Goal: Entertainment & Leisure: Consume media (video, audio)

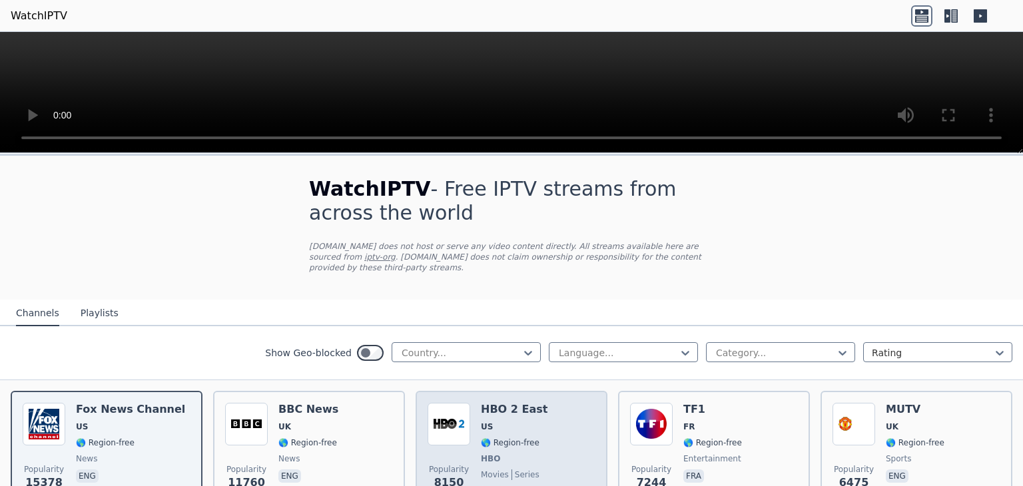
click at [533, 429] on div "Popularity 8150 HBO 2 East US 🌎 Region-free HBO movies series eng spa" at bounding box center [512, 452] width 168 height 99
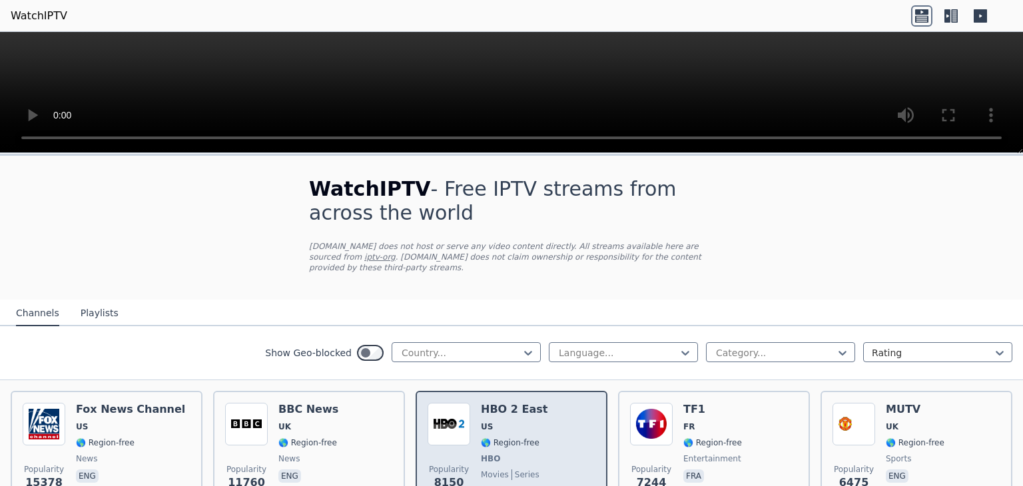
click at [506, 422] on span "US" at bounding box center [514, 427] width 67 height 11
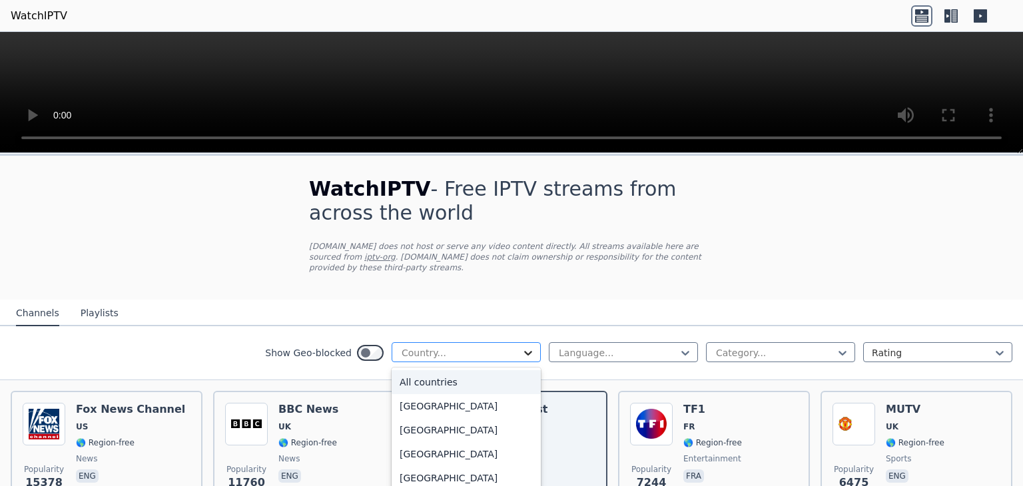
click at [521, 346] on icon at bounding box center [527, 352] width 13 height 13
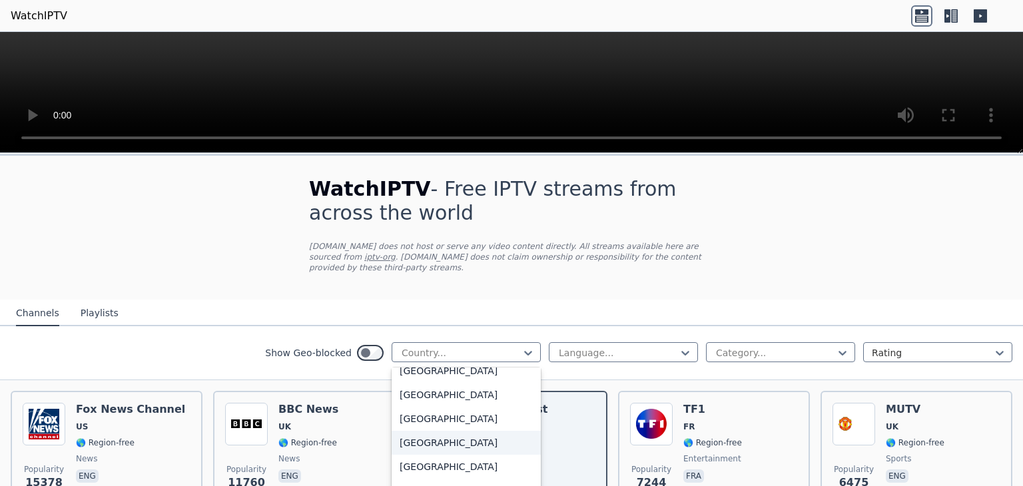
click at [421, 432] on div "[GEOGRAPHIC_DATA]" at bounding box center [466, 443] width 149 height 24
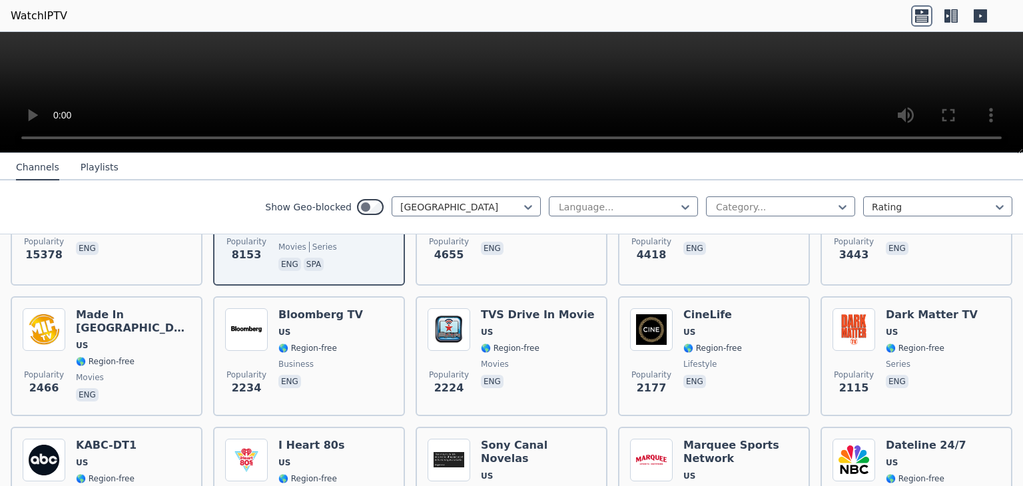
scroll to position [276, 0]
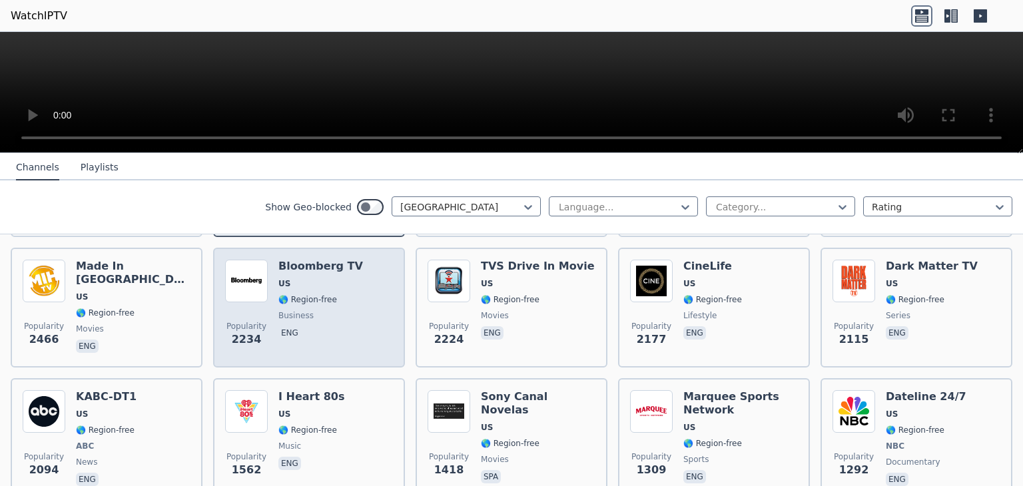
click at [300, 309] on div "Bloomberg TV US 🌎 Region-free business eng" at bounding box center [320, 308] width 85 height 96
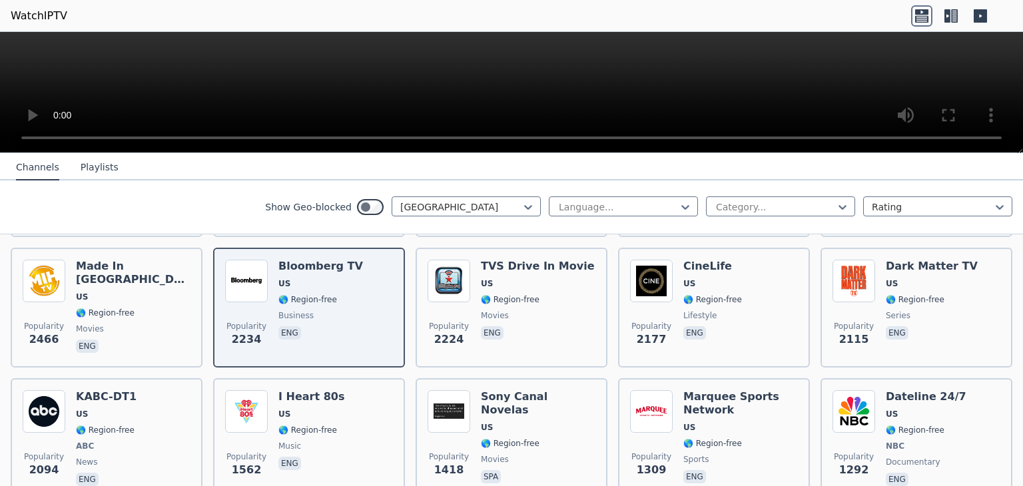
click at [765, 155] on nav "Channels Playlists" at bounding box center [511, 167] width 1023 height 27
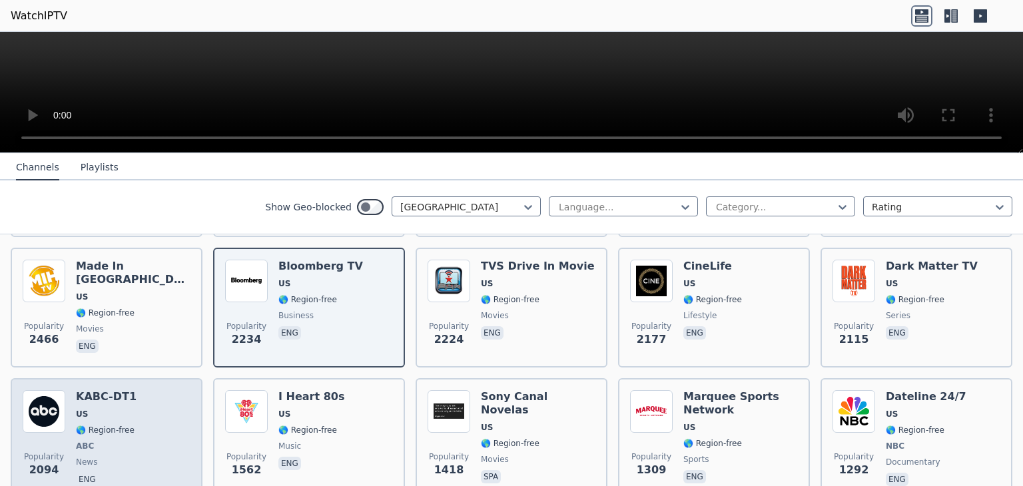
click at [112, 410] on div "KABC-DT1 US 🌎 Region-free ABC news eng" at bounding box center [106, 439] width 61 height 99
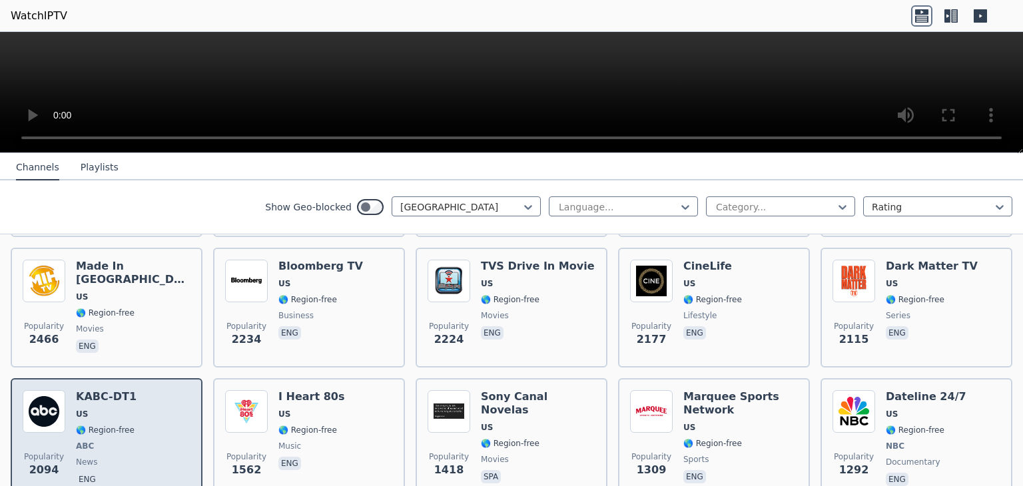
click at [112, 410] on div "KABC-DT1 US 🌎 Region-free ABC news eng" at bounding box center [106, 439] width 61 height 99
click at [176, 432] on div "Popularity 2094 KABC-DT1 US 🌎 Region-free ABC news eng" at bounding box center [107, 439] width 168 height 99
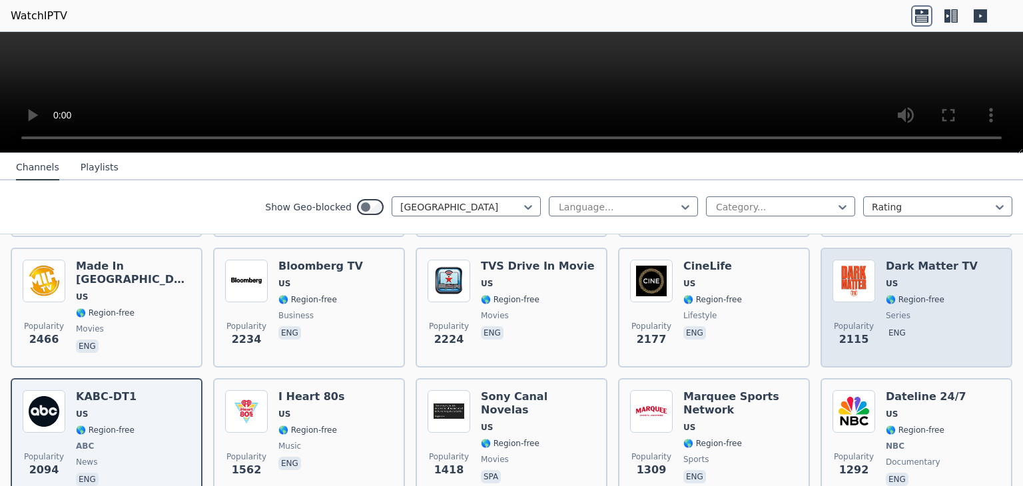
click at [908, 294] on span "🌎 Region-free" at bounding box center [915, 299] width 59 height 11
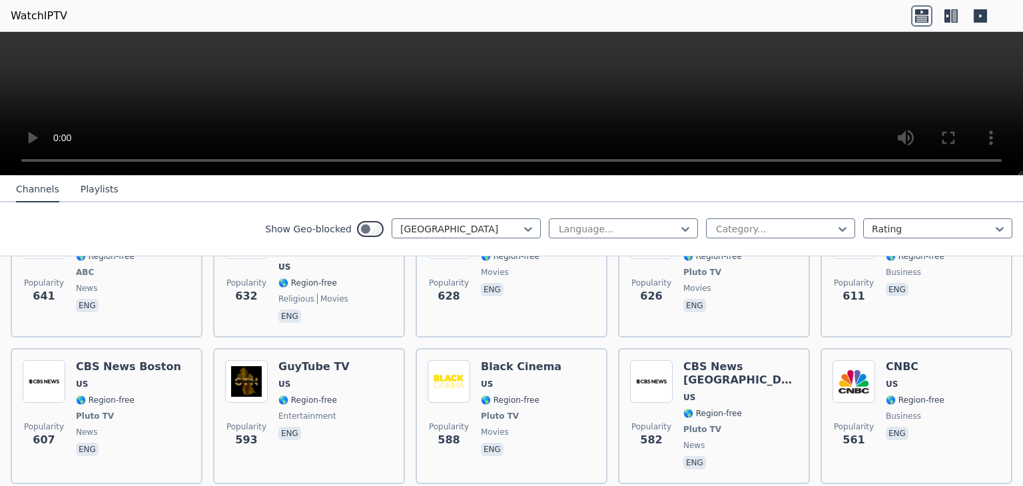
scroll to position [1507, 0]
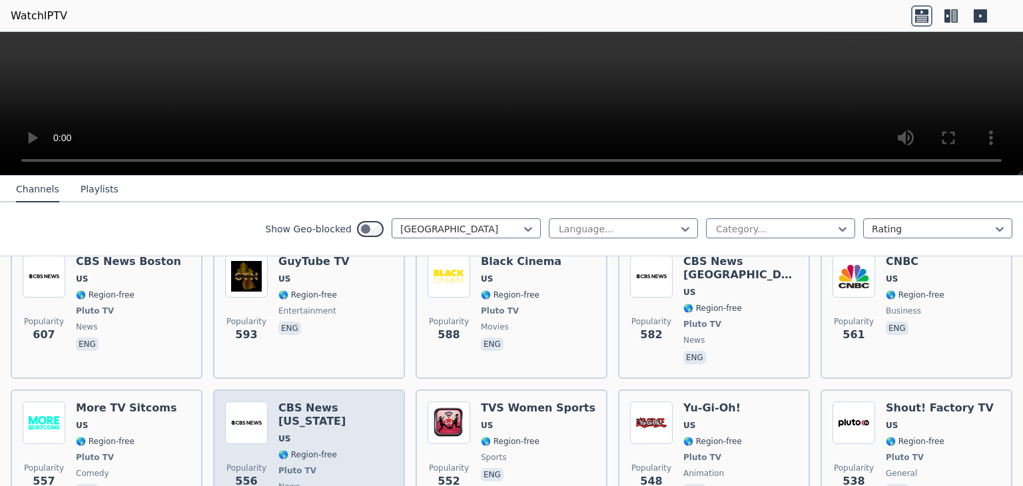
click at [312, 450] on span "🌎 Region-free" at bounding box center [307, 455] width 59 height 11
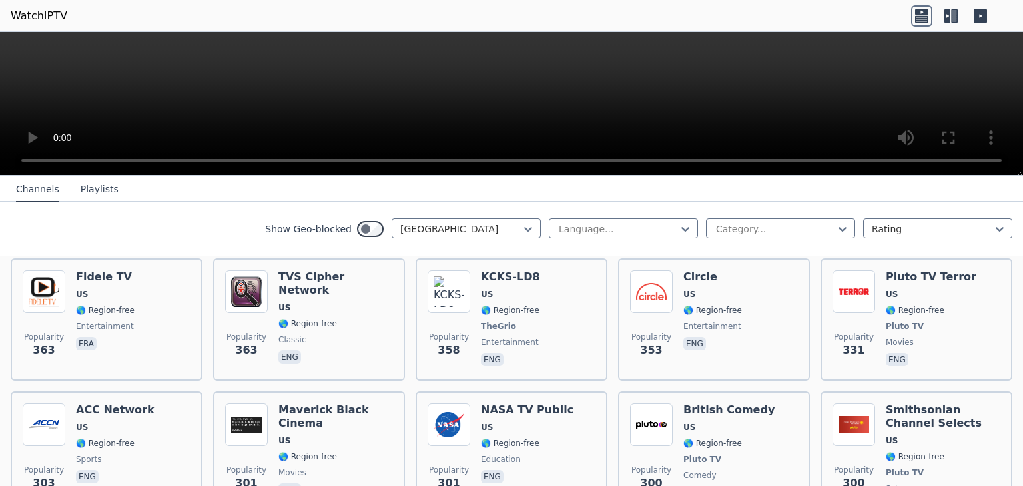
scroll to position [2502, 0]
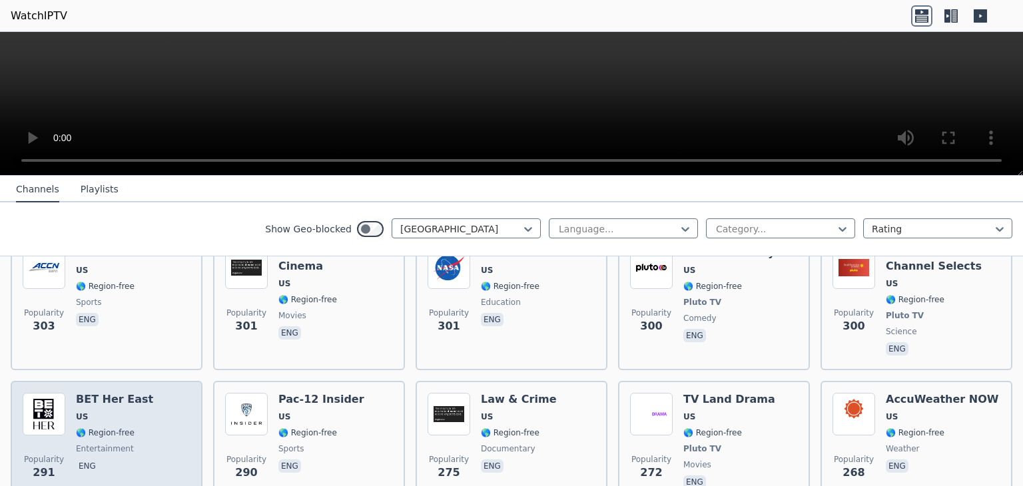
click at [128, 428] on span "🌎 Region-free" at bounding box center [105, 433] width 59 height 11
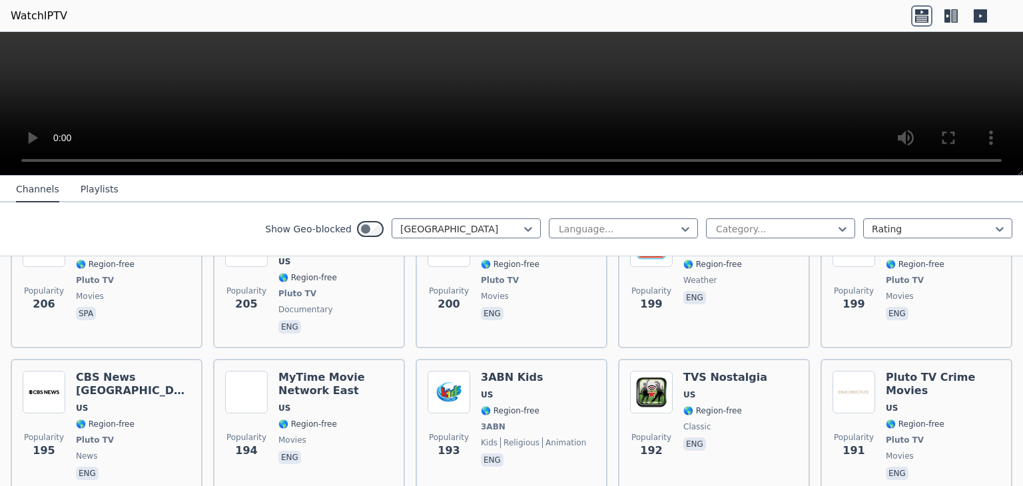
scroll to position [3509, 0]
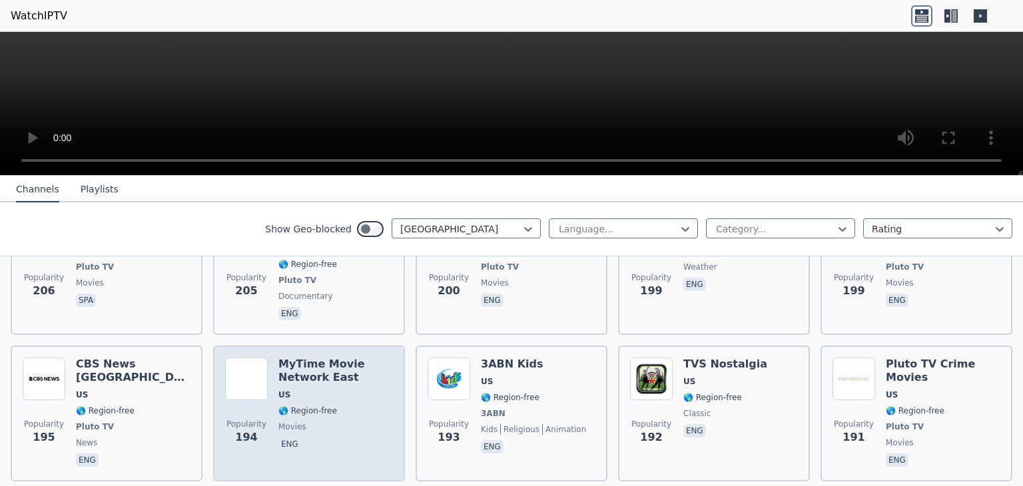
click at [322, 406] on span "🌎 Region-free" at bounding box center [307, 411] width 59 height 11
click at [349, 358] on div "MyTime Movie Network East US 🌎 Region-free movies eng" at bounding box center [335, 414] width 115 height 112
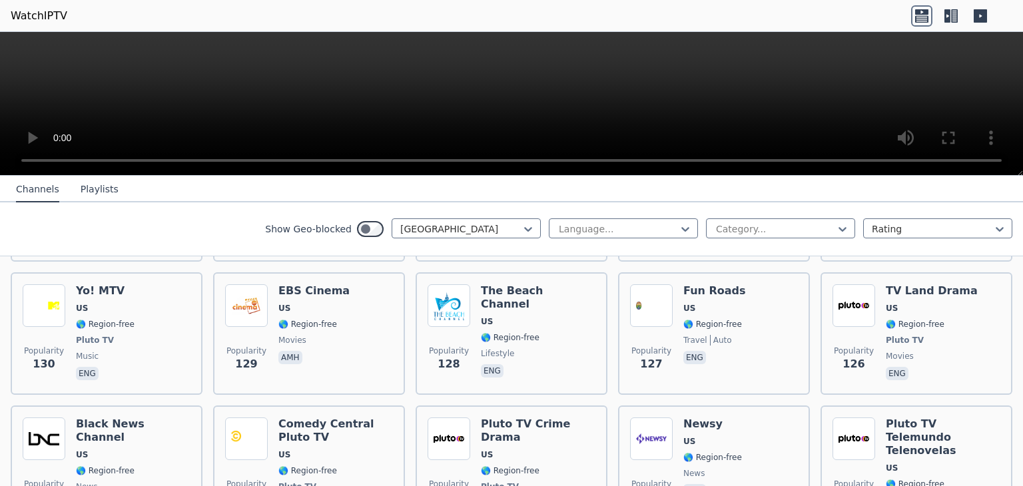
scroll to position [5272, 0]
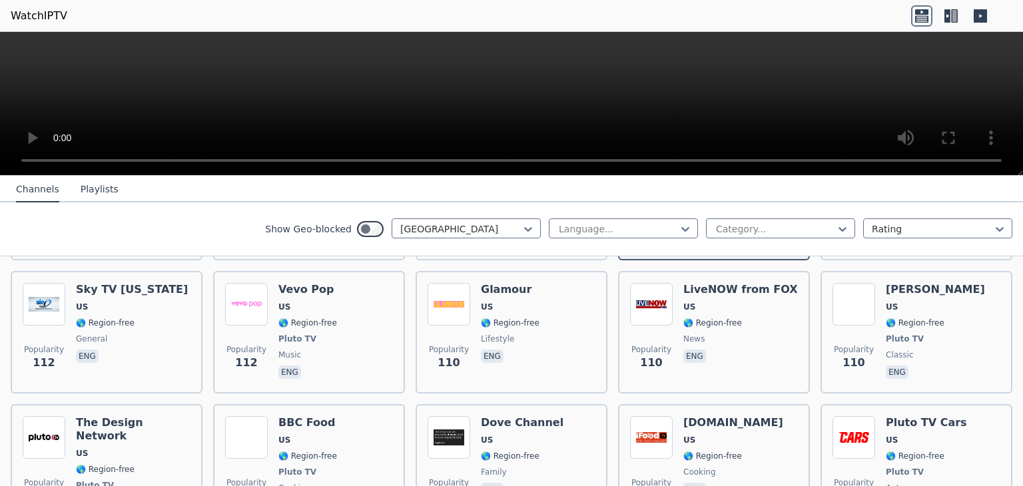
scroll to position [5715, 0]
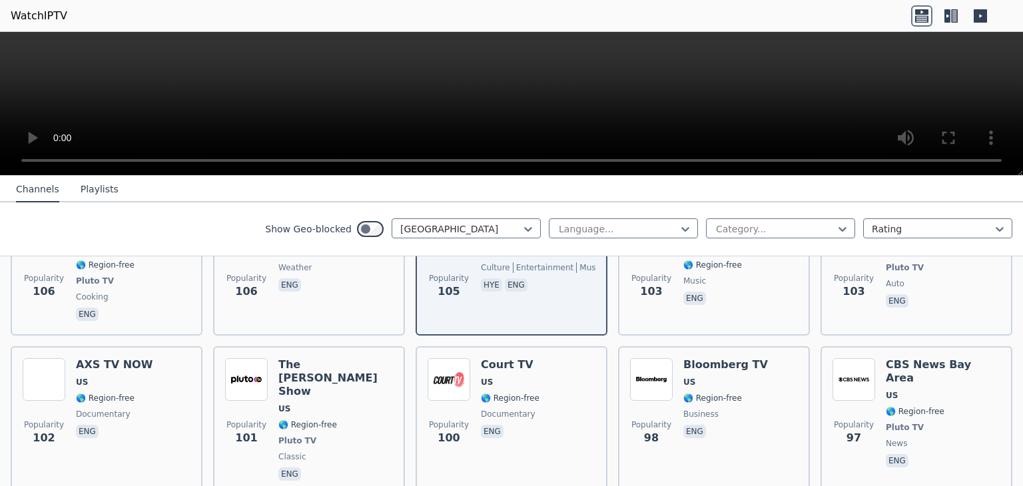
scroll to position [6145, 0]
